Goal: Task Accomplishment & Management: Use online tool/utility

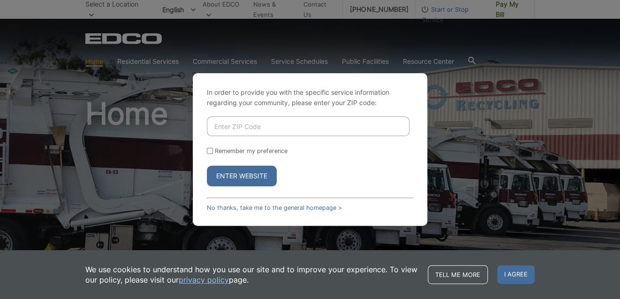
click at [273, 124] on input "Enter ZIP Code" at bounding box center [308, 126] width 202 height 20
type input "91935"
click at [256, 173] on button "Enter Website" at bounding box center [242, 175] width 70 height 21
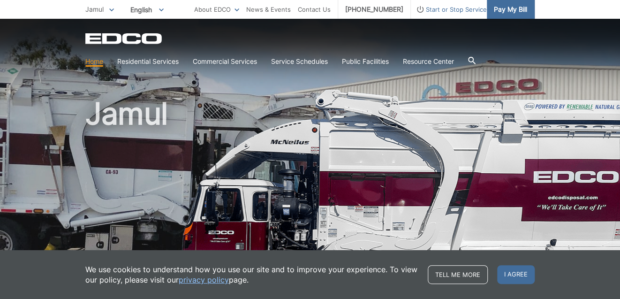
click at [511, 8] on span "Pay My Bill" at bounding box center [509, 9] width 33 height 10
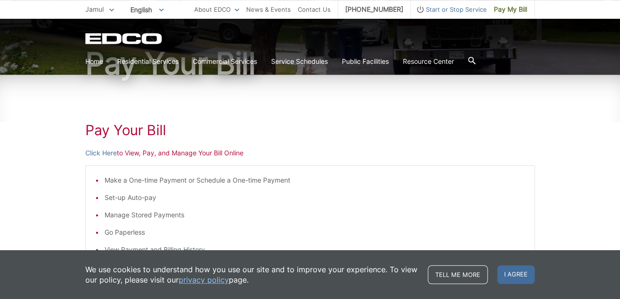
scroll to position [99, 0]
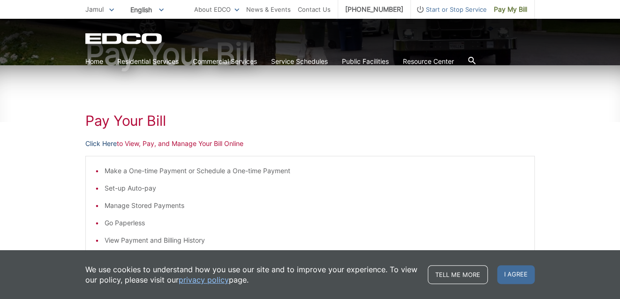
click at [100, 142] on link "Click Here" at bounding box center [100, 143] width 31 height 10
